Goal: Information Seeking & Learning: Learn about a topic

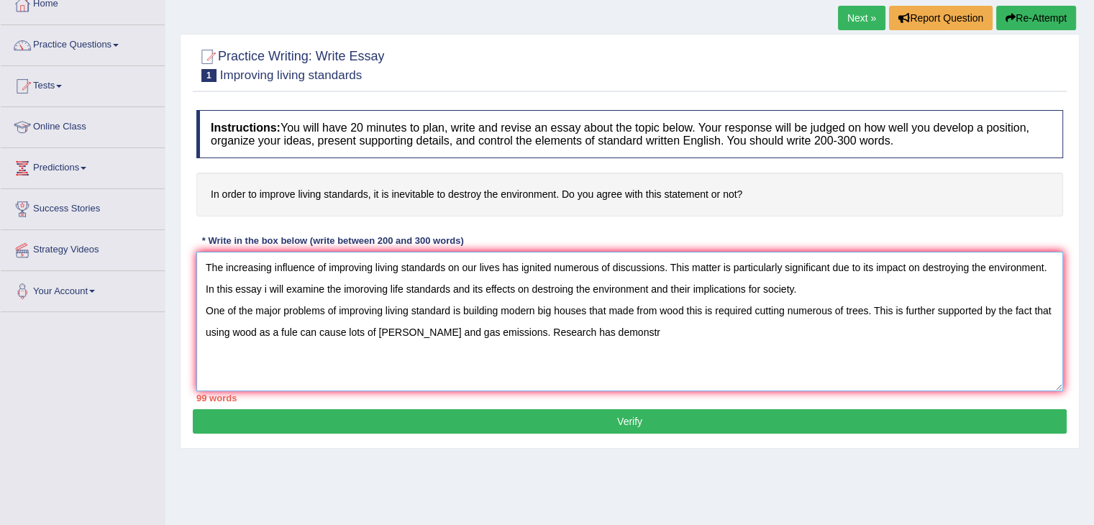
scroll to position [145, 0]
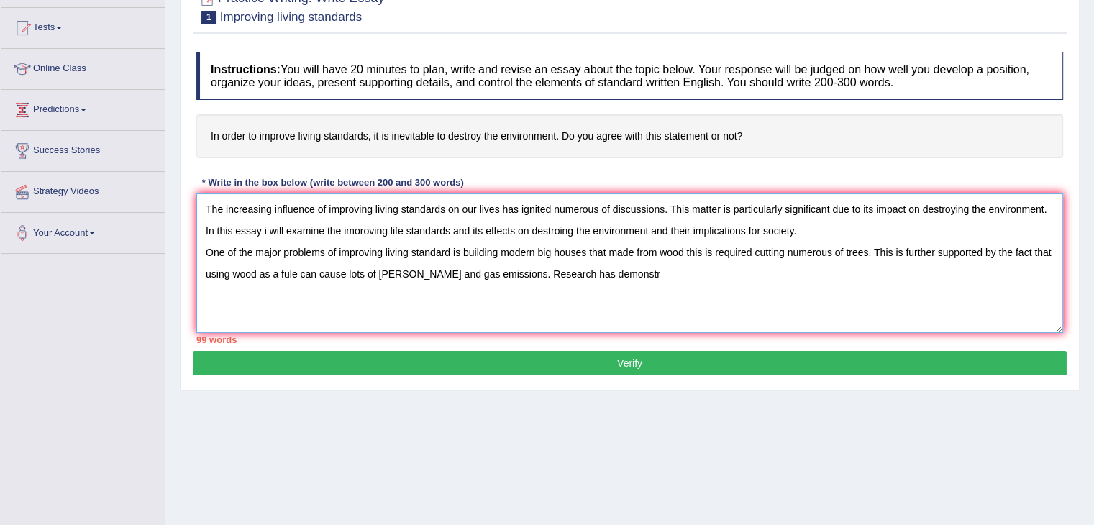
click at [360, 231] on textarea "The increasing influence of improving living standards on our lives has ignited…" at bounding box center [629, 264] width 867 height 140
click at [622, 268] on textarea "The increasing influence of improving living standards on our lives has ignited…" at bounding box center [629, 264] width 867 height 140
type textarea "The increasing influence of improving living standards on our lives has ignited…"
click at [641, 363] on button "Verify" at bounding box center [630, 363] width 874 height 24
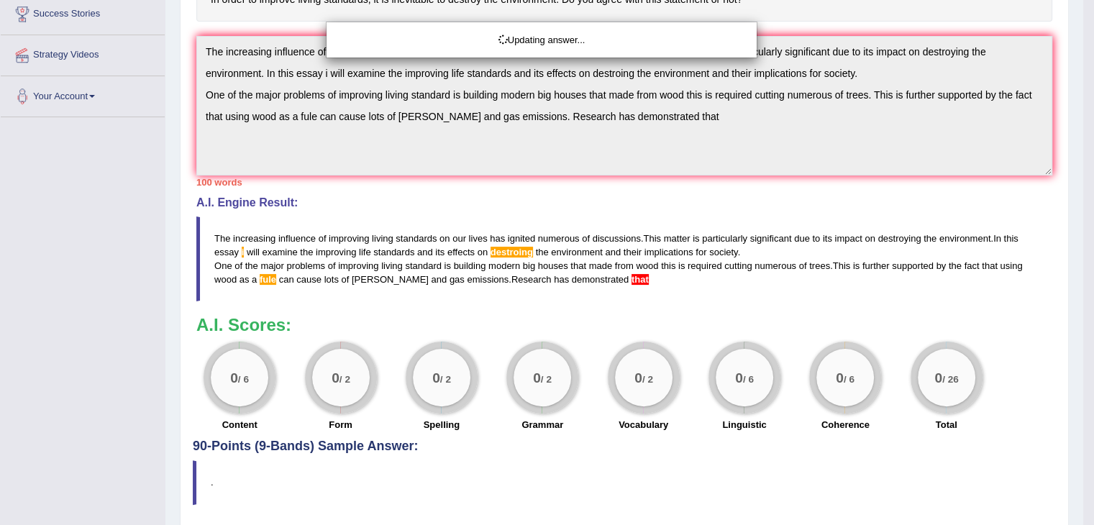
scroll to position [329, 0]
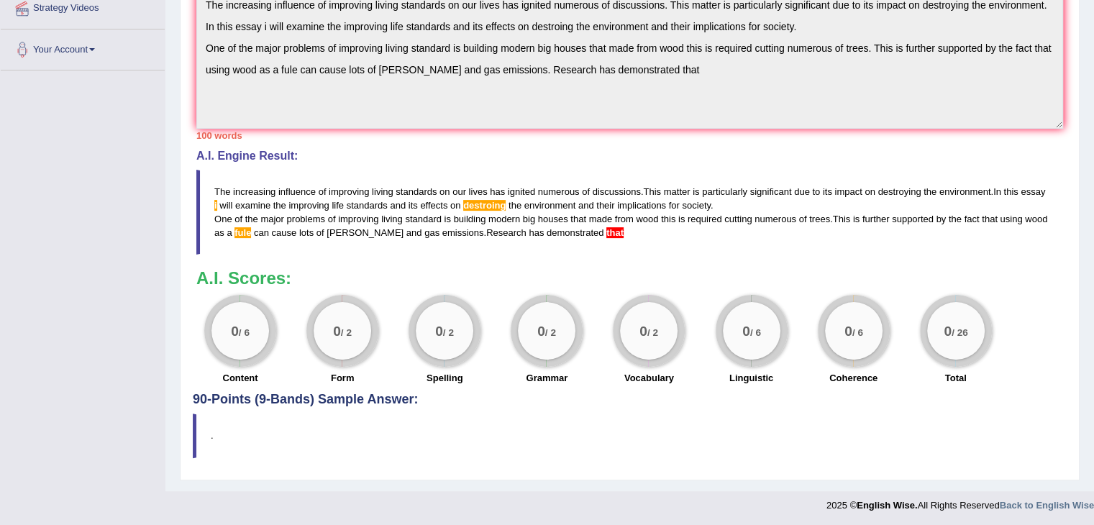
drag, startPoint x: 1099, startPoint y: 188, endPoint x: 1104, endPoint y: 435, distance: 246.8
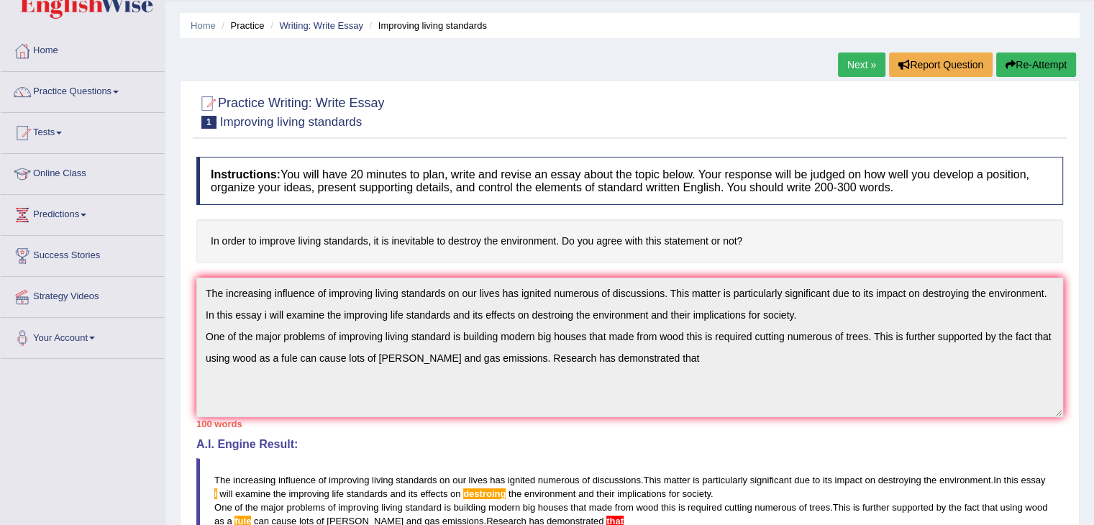
scroll to position [0, 0]
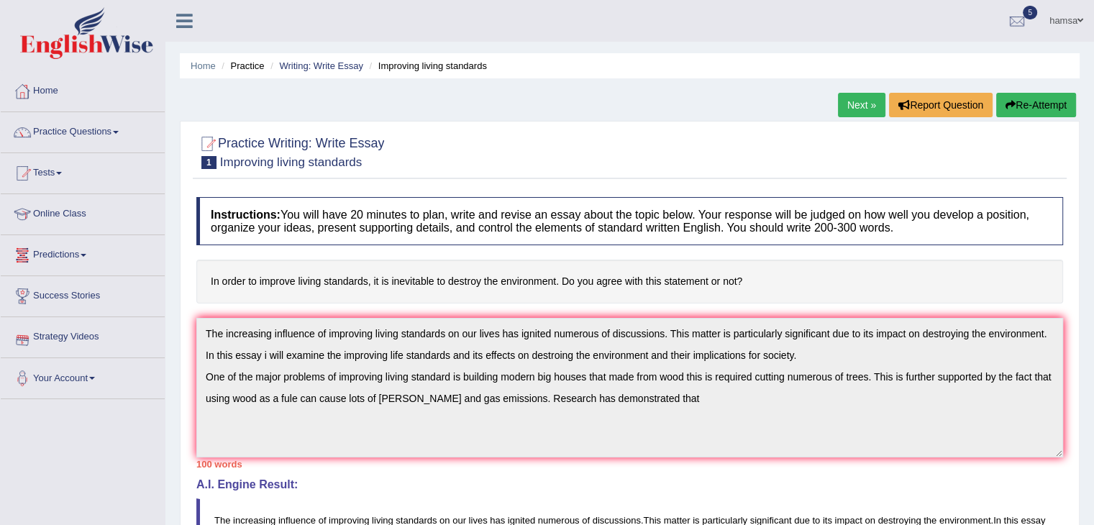
click at [78, 378] on link "Your Account" at bounding box center [83, 376] width 164 height 36
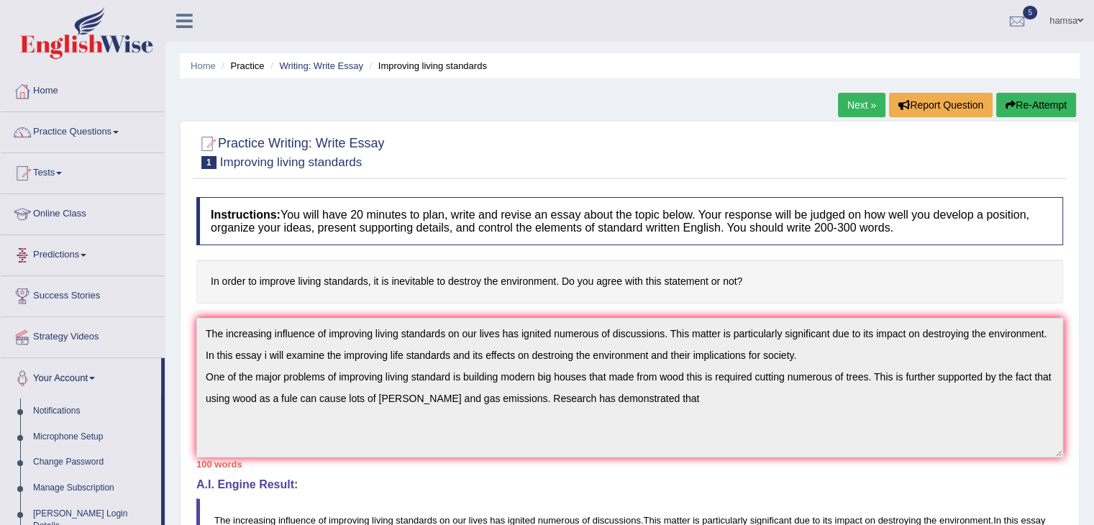
click at [56, 253] on link "Predictions" at bounding box center [83, 253] width 164 height 36
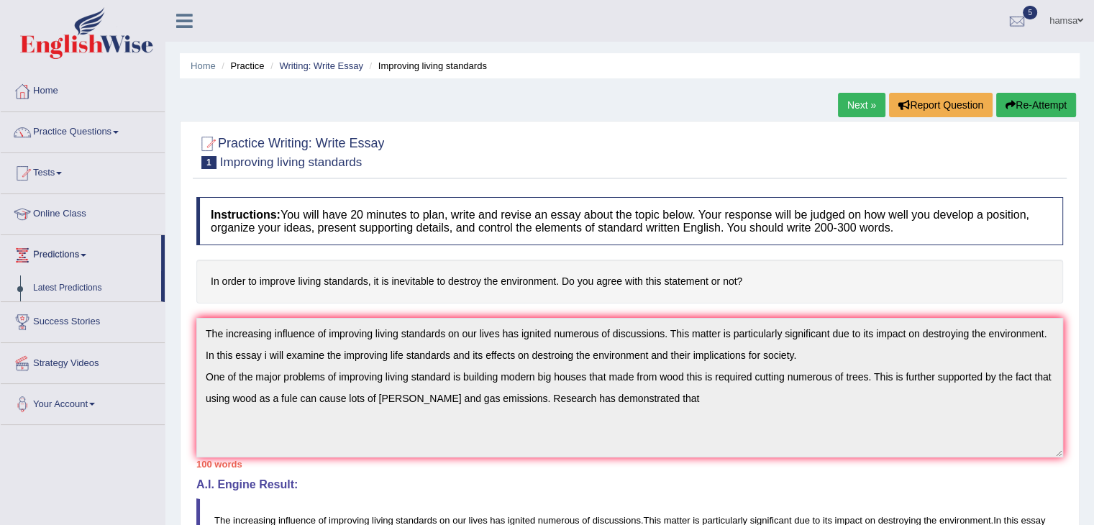
click at [58, 214] on link "Online Class" at bounding box center [83, 212] width 164 height 36
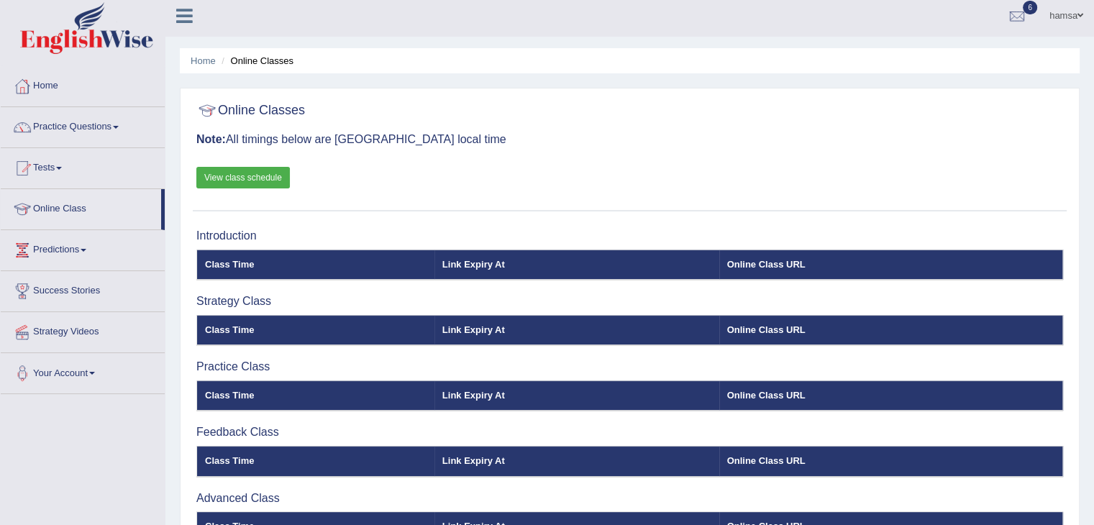
scroll to position [2, 0]
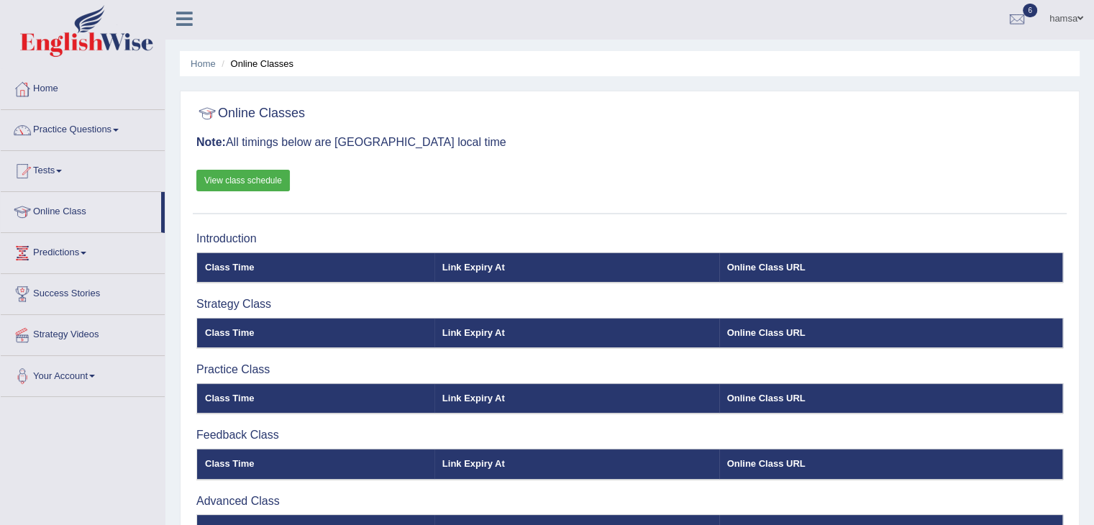
click at [257, 173] on link "View class schedule" at bounding box center [243, 181] width 94 height 22
click at [43, 88] on link "Home" at bounding box center [83, 87] width 164 height 36
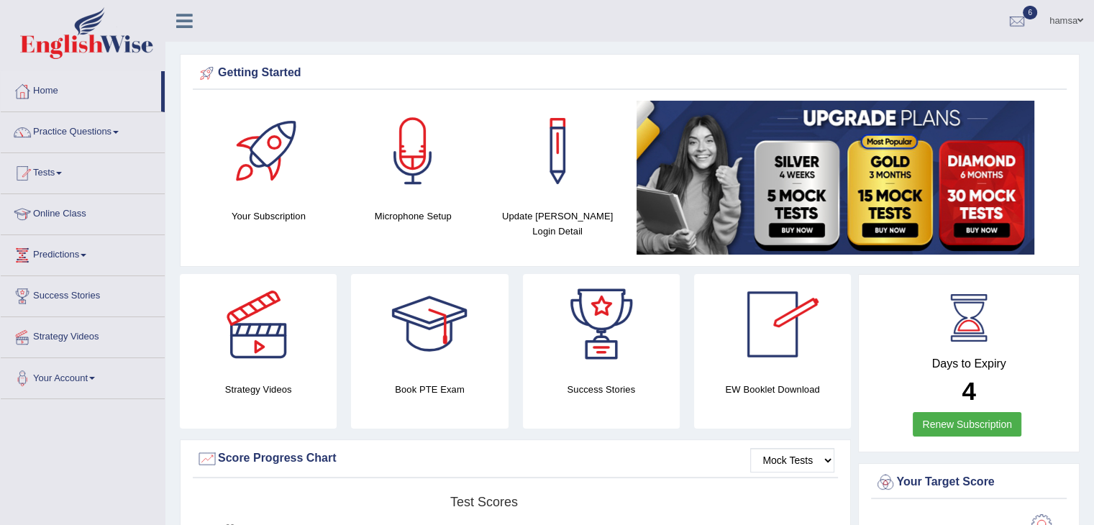
click at [781, 374] on div "EW Booklet Download" at bounding box center [772, 351] width 157 height 155
click at [58, 169] on link "Tests" at bounding box center [83, 171] width 164 height 36
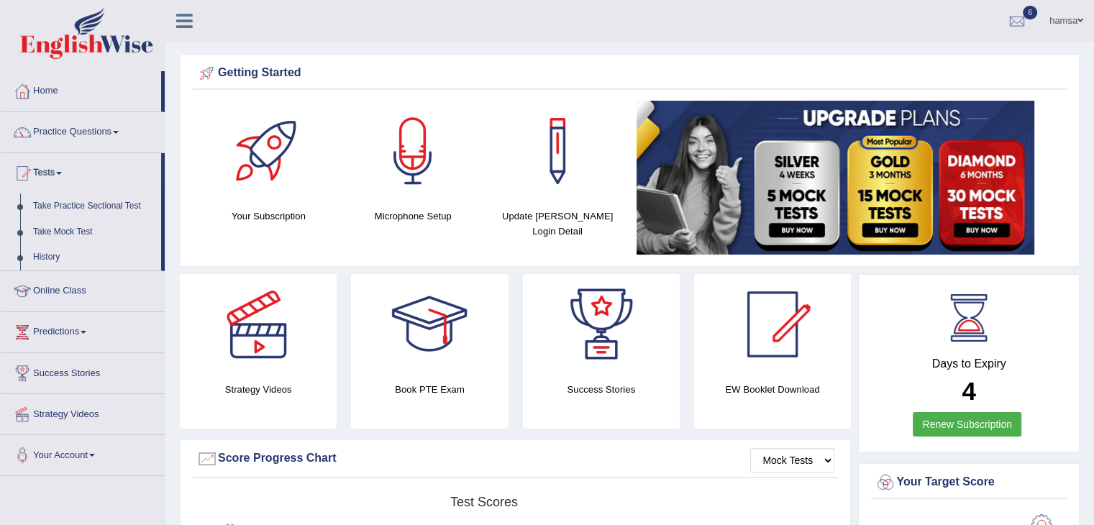
click at [47, 258] on link "History" at bounding box center [94, 258] width 135 height 26
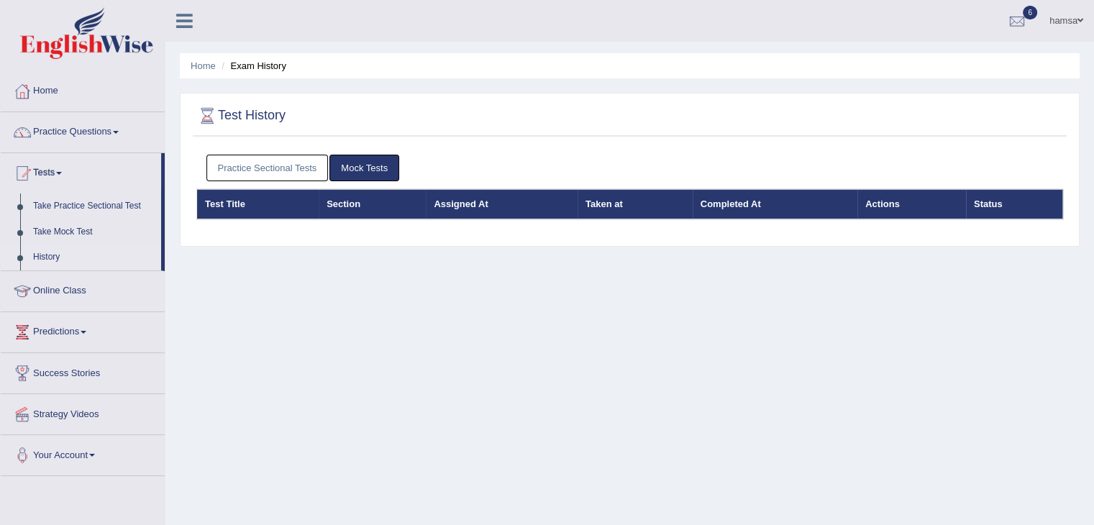
click at [290, 170] on link "Practice Sectional Tests" at bounding box center [267, 168] width 122 height 27
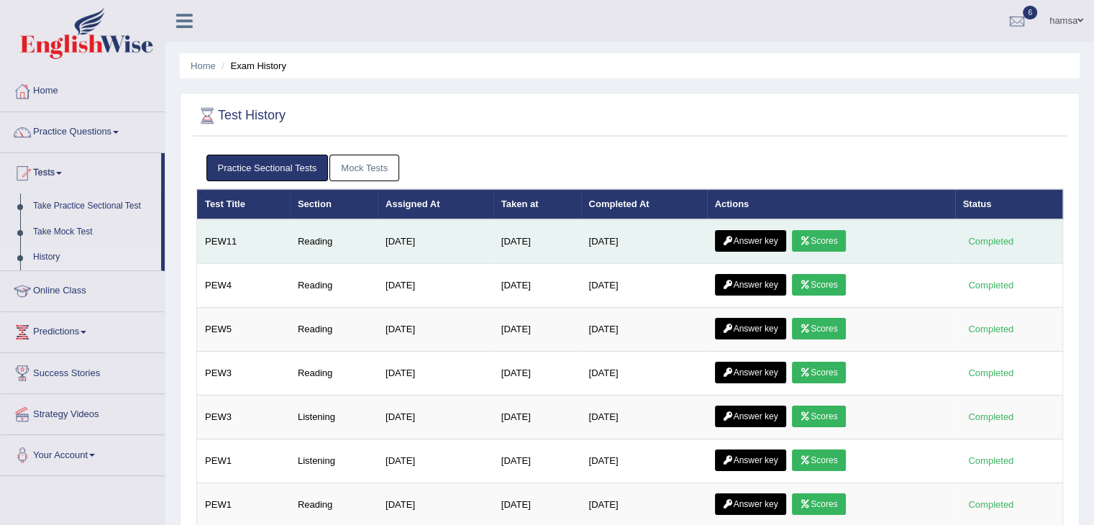
click at [817, 239] on link "Scores" at bounding box center [818, 241] width 53 height 22
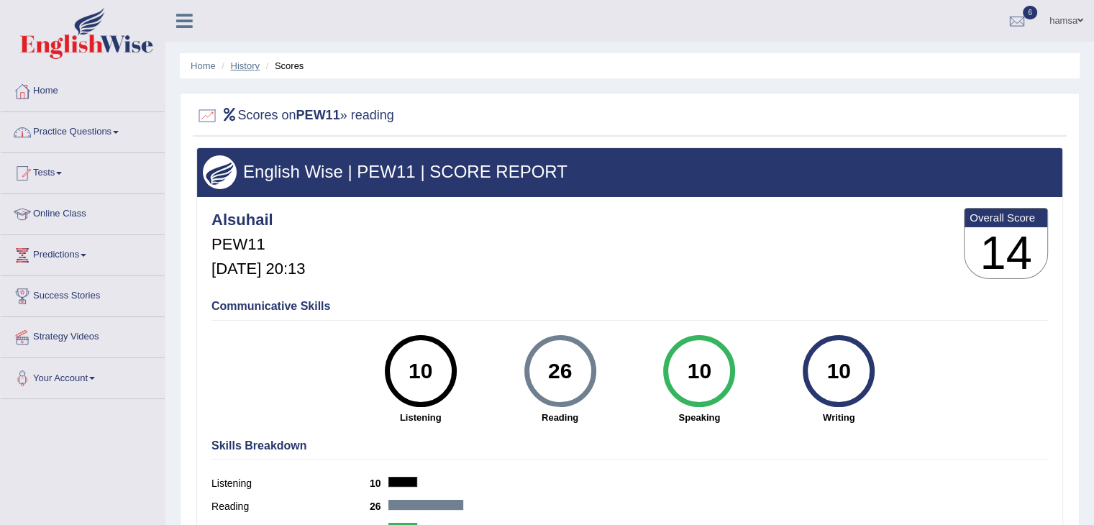
click at [236, 69] on link "History" at bounding box center [245, 65] width 29 height 11
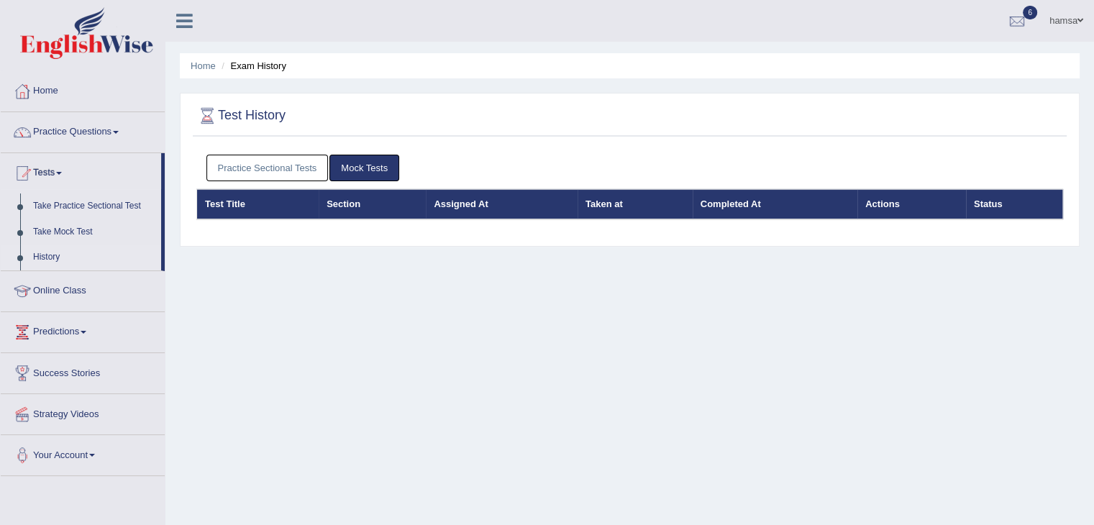
click at [276, 165] on link "Practice Sectional Tests" at bounding box center [267, 168] width 122 height 27
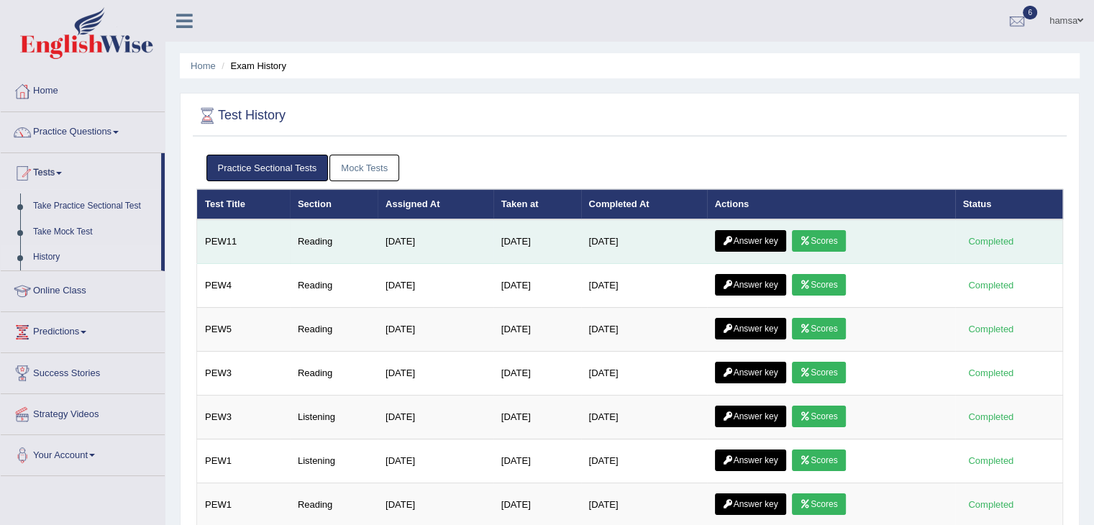
click at [749, 235] on link "Answer key" at bounding box center [750, 241] width 71 height 22
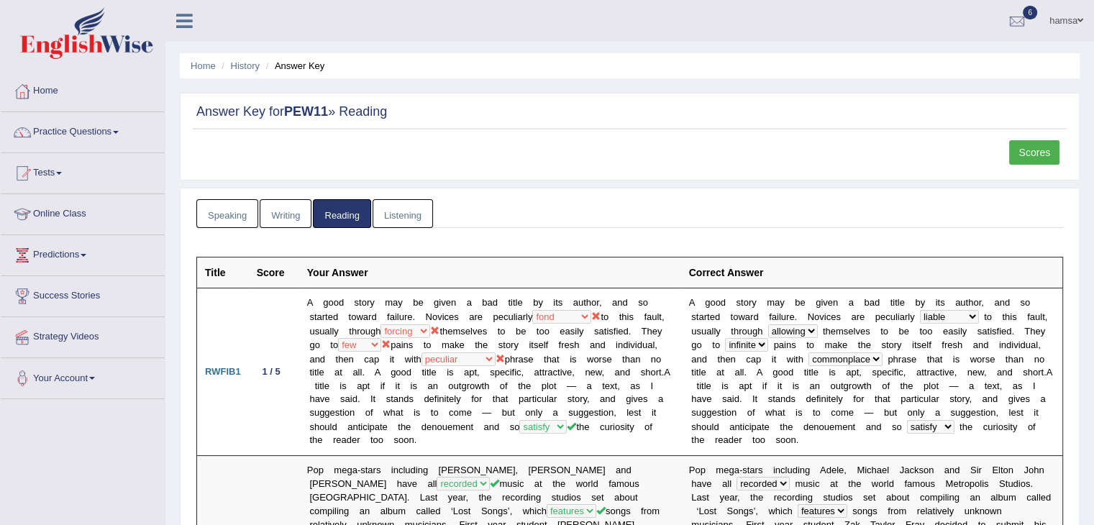
click at [78, 135] on link "Practice Questions" at bounding box center [83, 130] width 164 height 36
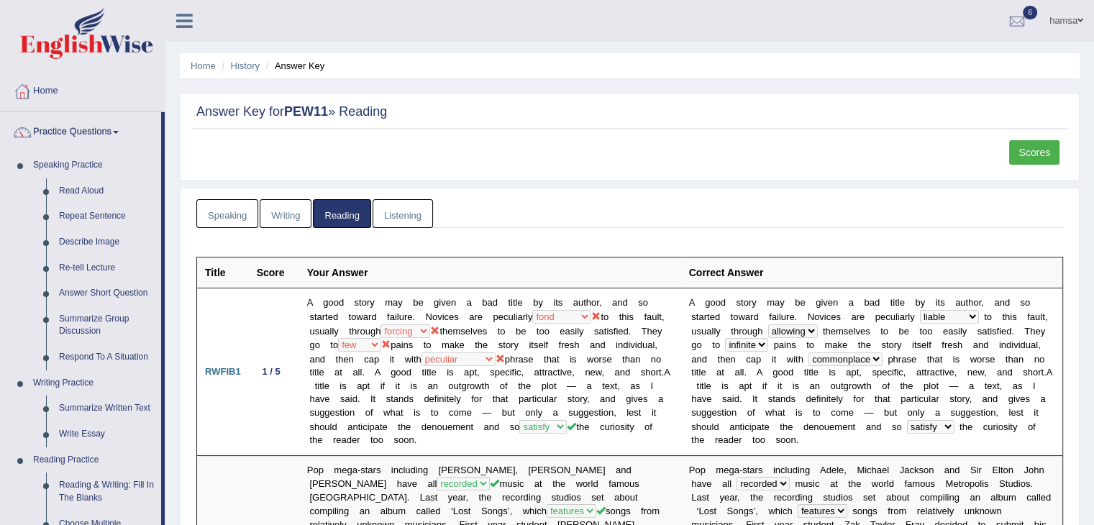
click at [282, 209] on link "Writing" at bounding box center [286, 213] width 52 height 29
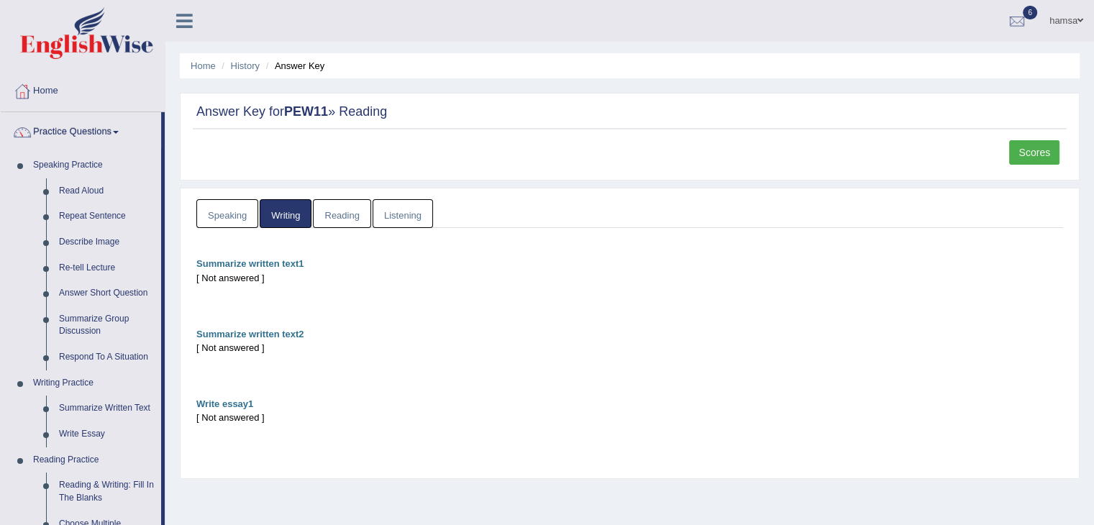
click at [401, 216] on link "Listening" at bounding box center [403, 213] width 60 height 29
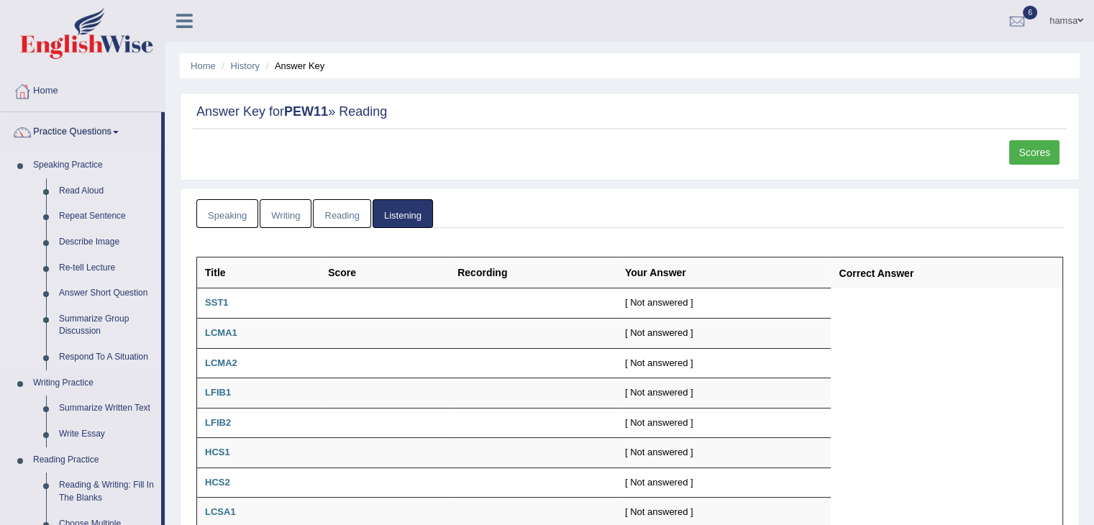
click at [107, 295] on link "Answer Short Question" at bounding box center [107, 294] width 109 height 26
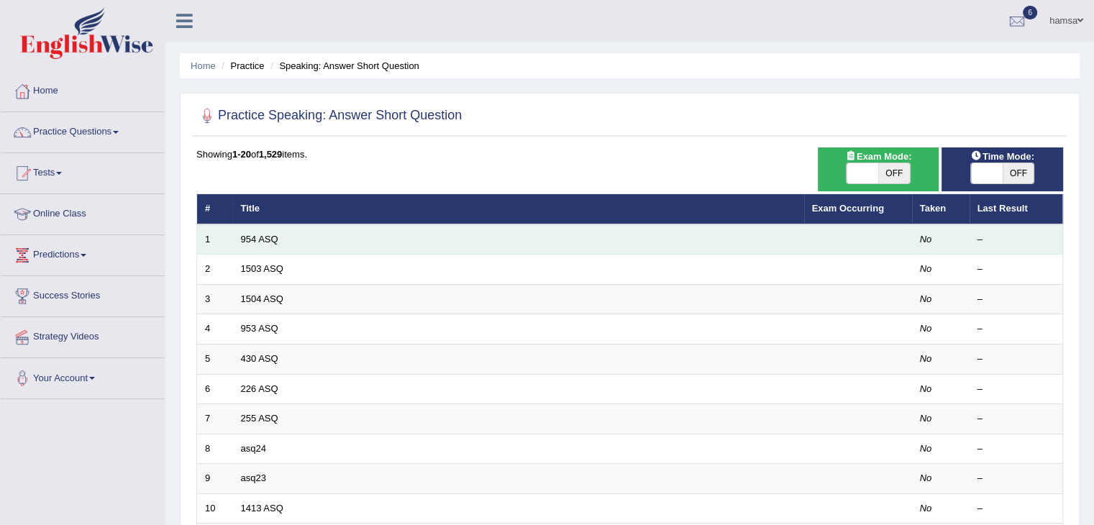
click at [265, 232] on td "954 ASQ" at bounding box center [518, 239] width 571 height 30
click at [265, 240] on link "954 ASQ" at bounding box center [259, 239] width 37 height 11
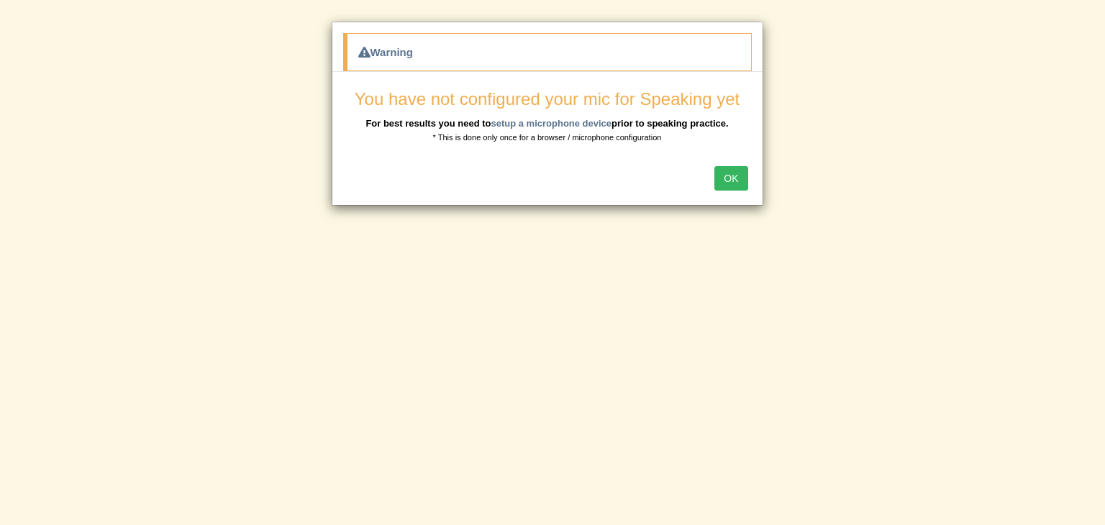
click at [731, 174] on button "OK" at bounding box center [730, 178] width 33 height 24
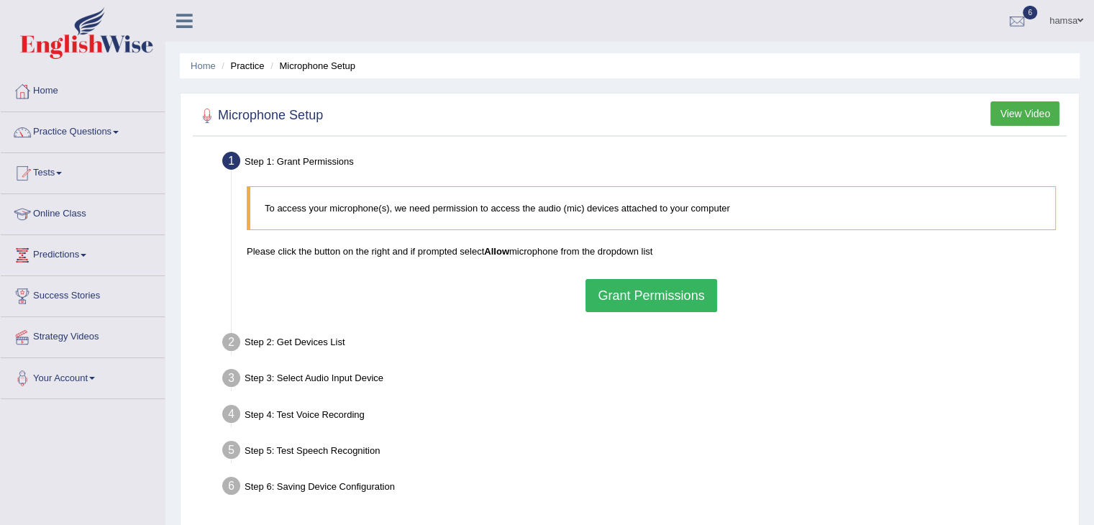
click at [653, 296] on button "Grant Permissions" at bounding box center [651, 295] width 131 height 33
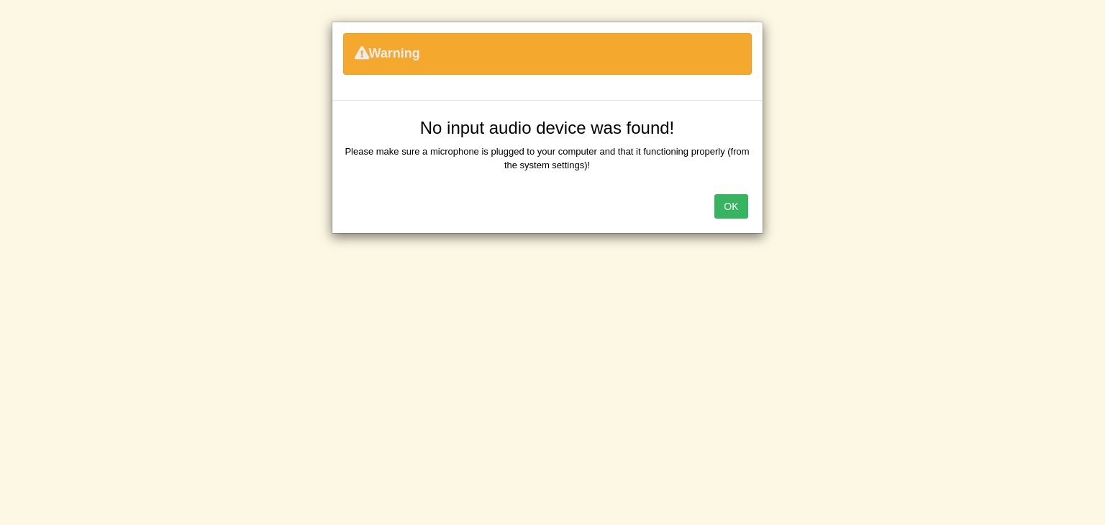
click at [725, 204] on button "OK" at bounding box center [730, 206] width 33 height 24
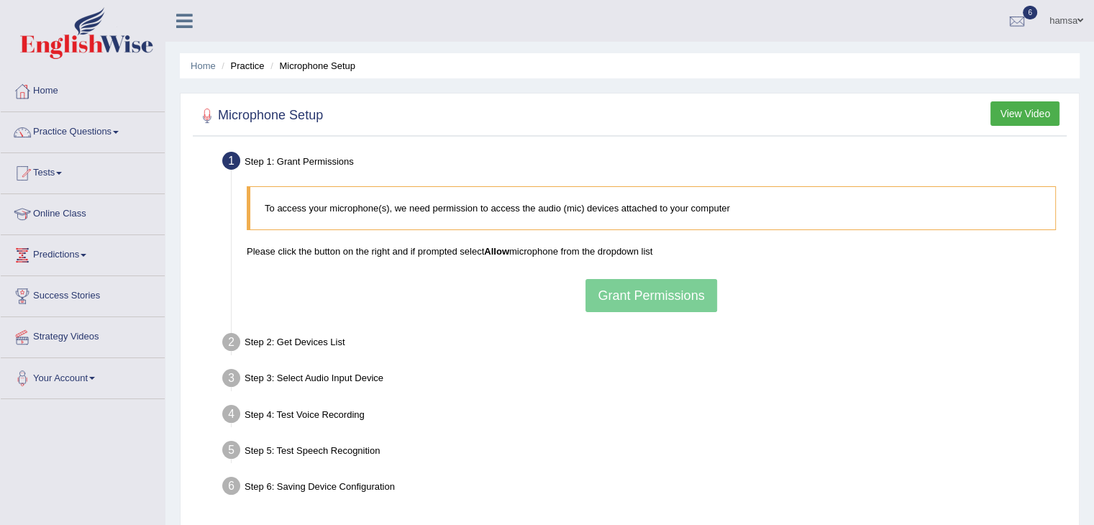
click at [76, 134] on link "Practice Questions" at bounding box center [83, 130] width 164 height 36
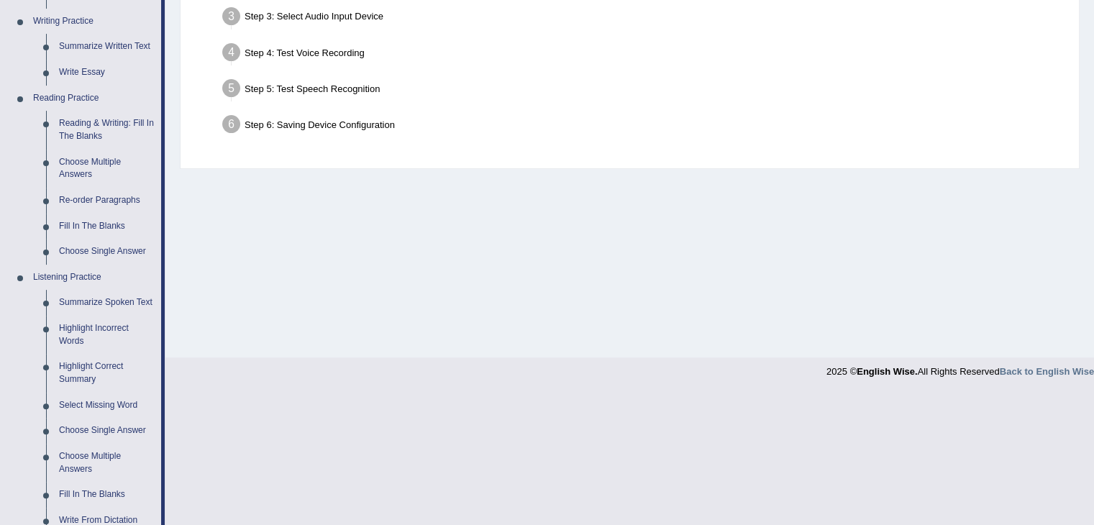
scroll to position [340, 0]
